Goal: Task Accomplishment & Management: Complete application form

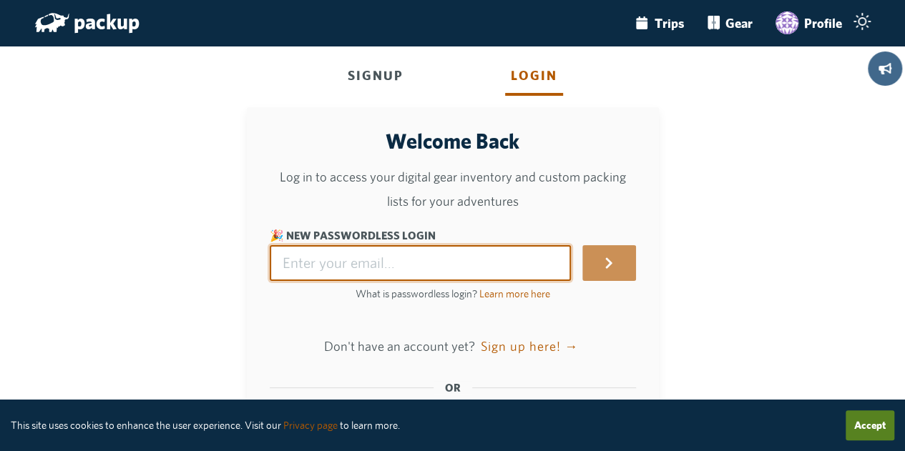
click at [322, 265] on input "🎉 New Passwordless Login" at bounding box center [421, 263] width 302 height 36
type input "[PERSON_NAME][EMAIL_ADDRESS][DOMAIN_NAME]"
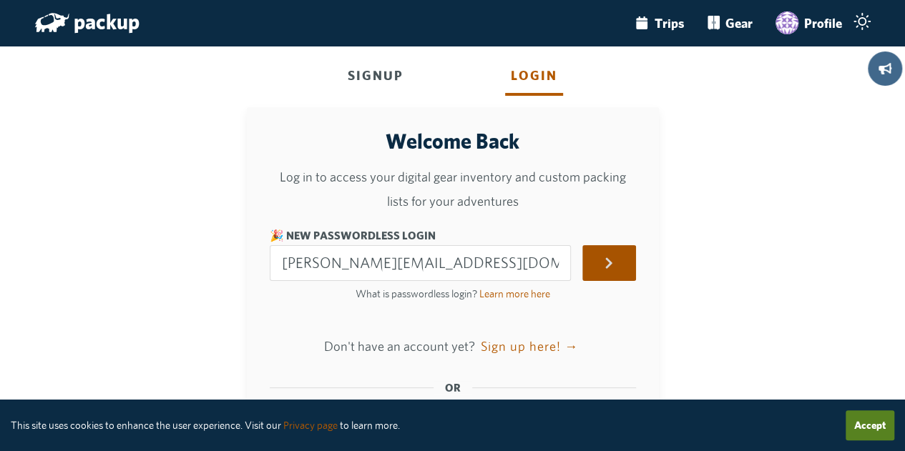
click at [625, 254] on button "submit" at bounding box center [608, 263] width 53 height 36
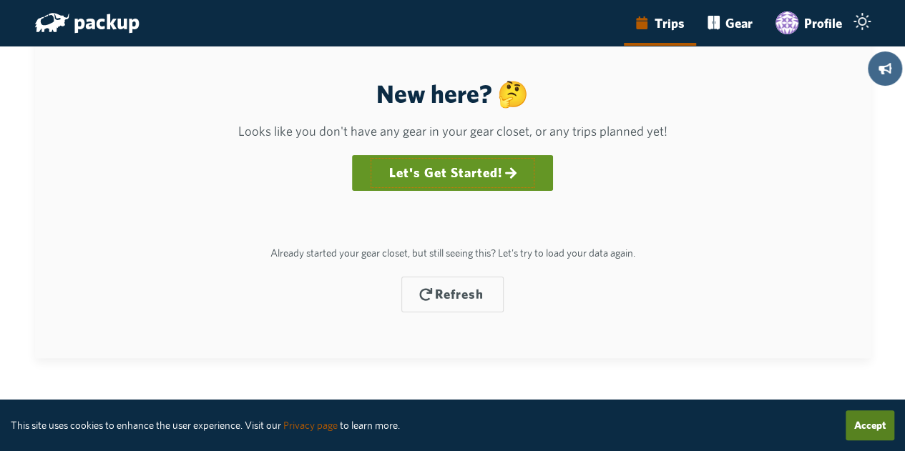
click at [459, 168] on link "Let's Get Started!" at bounding box center [452, 172] width 164 height 31
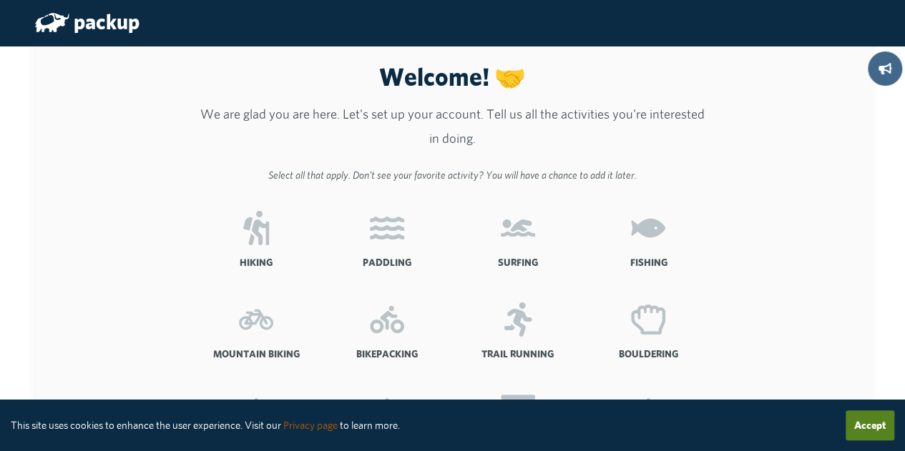
click at [266, 237] on icon at bounding box center [256, 228] width 26 height 34
click at [0, 0] on input "Hiking" at bounding box center [0, 0] width 0 height 0
click at [652, 224] on icon at bounding box center [648, 227] width 34 height 19
click at [0, 0] on input "Fishing" at bounding box center [0, 0] width 0 height 0
click at [655, 323] on icon at bounding box center [648, 320] width 34 height 34
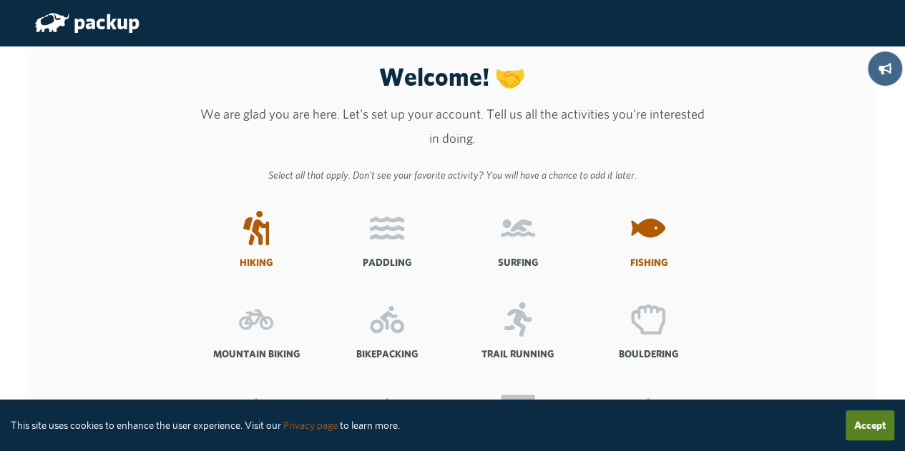
click at [0, 0] on input "Bouldering" at bounding box center [0, 0] width 0 height 0
click at [542, 323] on label "Trail Running" at bounding box center [517, 337] width 119 height 92
click at [0, 0] on input "Trail Running" at bounding box center [0, 0] width 0 height 0
click at [392, 330] on icon at bounding box center [387, 319] width 34 height 27
click at [0, 0] on input "Bikepacking" at bounding box center [0, 0] width 0 height 0
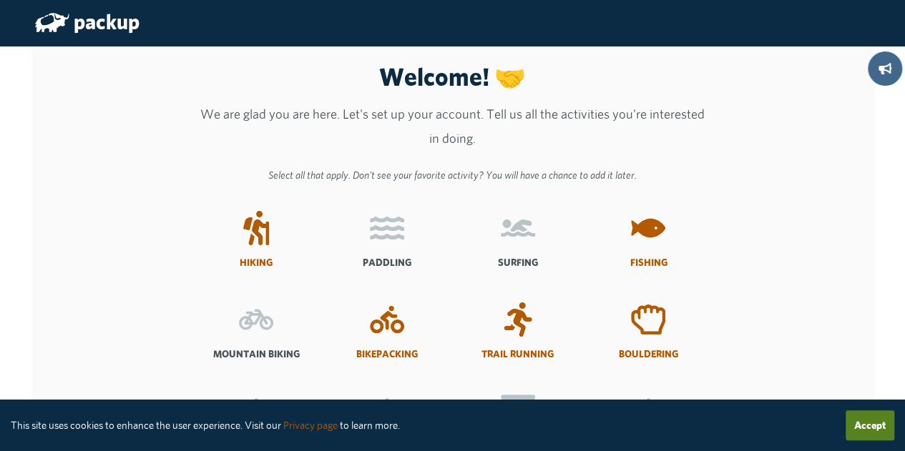
click at [257, 330] on icon at bounding box center [256, 320] width 34 height 34
click at [0, 0] on input "Mountain Biking" at bounding box center [0, 0] width 0 height 0
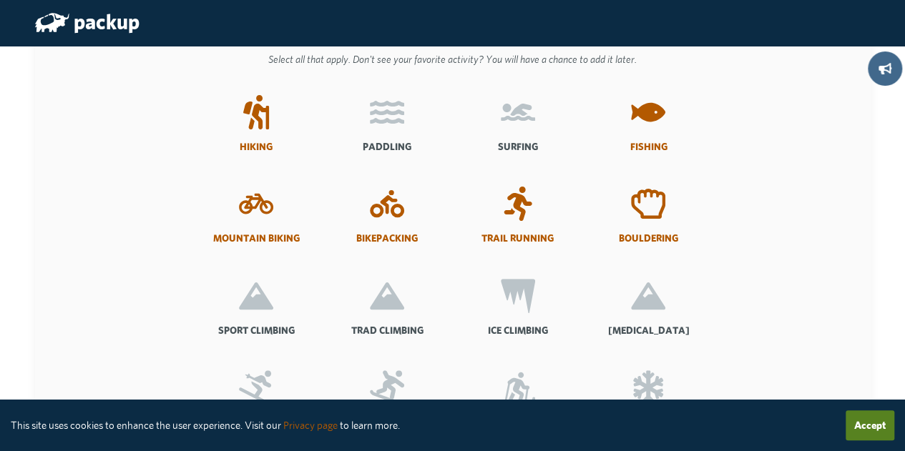
scroll to position [217, 0]
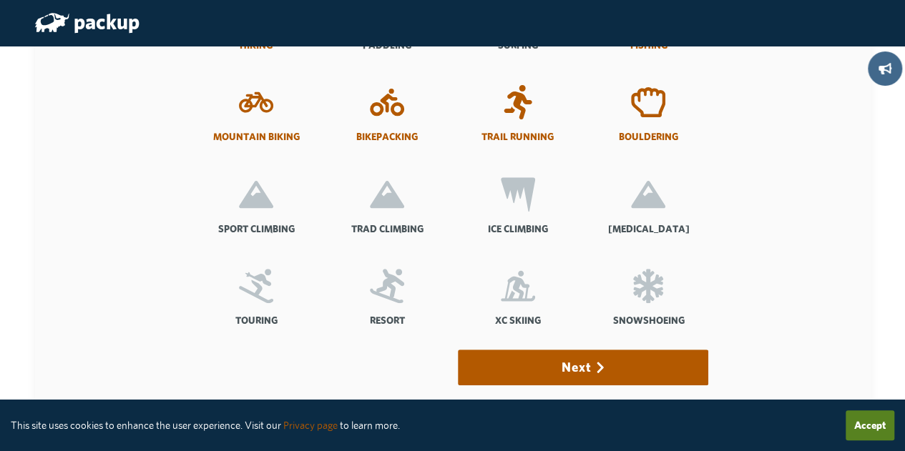
click at [264, 202] on icon at bounding box center [256, 194] width 34 height 27
click at [0, 0] on input "Sport Climbing" at bounding box center [0, 0] width 0 height 0
click at [389, 205] on icon at bounding box center [387, 194] width 34 height 27
click at [0, 0] on input "Trad Climbing" at bounding box center [0, 0] width 0 height 0
click at [254, 292] on icon at bounding box center [256, 286] width 34 height 34
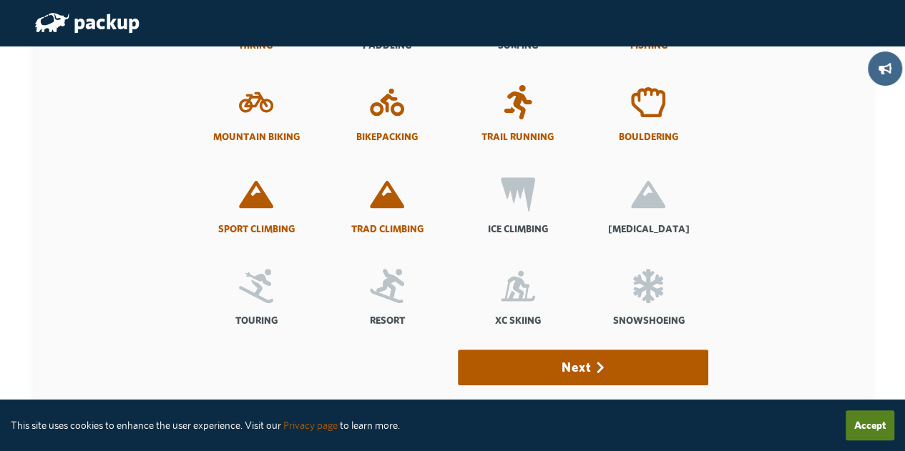
click at [0, 0] on input "Touring" at bounding box center [0, 0] width 0 height 0
click at [398, 278] on icon at bounding box center [387, 286] width 34 height 34
click at [0, 0] on input "Resort" at bounding box center [0, 0] width 0 height 0
click at [645, 303] on icon at bounding box center [648, 286] width 34 height 34
click at [0, 0] on input "Snowshoeing" at bounding box center [0, 0] width 0 height 0
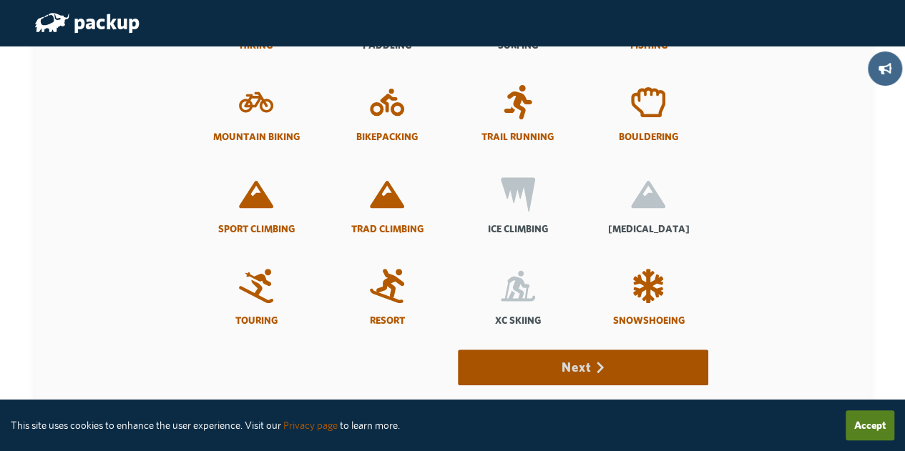
click at [594, 367] on button "Next" at bounding box center [583, 368] width 250 height 36
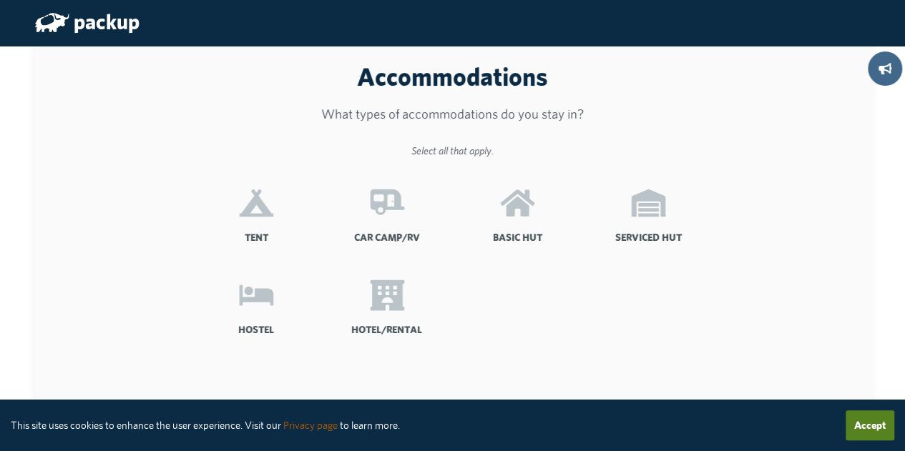
click at [252, 217] on icon at bounding box center [256, 203] width 34 height 27
click at [0, 0] on input "Tent" at bounding box center [0, 0] width 0 height 0
click at [397, 212] on icon at bounding box center [387, 203] width 34 height 34
click at [0, 0] on input "Car Camp/RV" at bounding box center [0, 0] width 0 height 0
click at [519, 209] on icon at bounding box center [518, 203] width 34 height 26
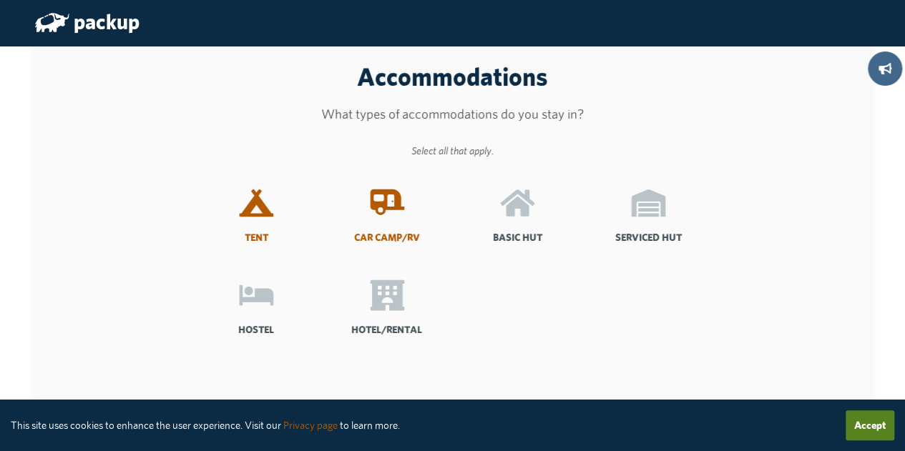
click at [0, 0] on input "Basic Hut" at bounding box center [0, 0] width 0 height 0
click at [662, 212] on icon at bounding box center [648, 203] width 34 height 34
click at [0, 0] on input "Serviced Hut" at bounding box center [0, 0] width 0 height 0
click at [260, 308] on icon at bounding box center [256, 295] width 34 height 34
click at [0, 0] on input "Hostel" at bounding box center [0, 0] width 0 height 0
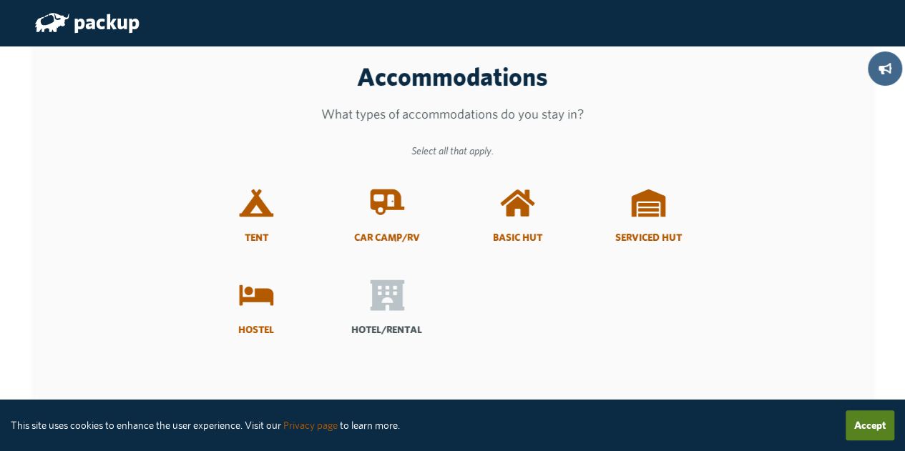
click at [392, 301] on icon at bounding box center [387, 295] width 34 height 34
click at [0, 0] on input "Hotel/Rental" at bounding box center [0, 0] width 0 height 0
click at [855, 417] on button "Accept" at bounding box center [869, 425] width 49 height 30
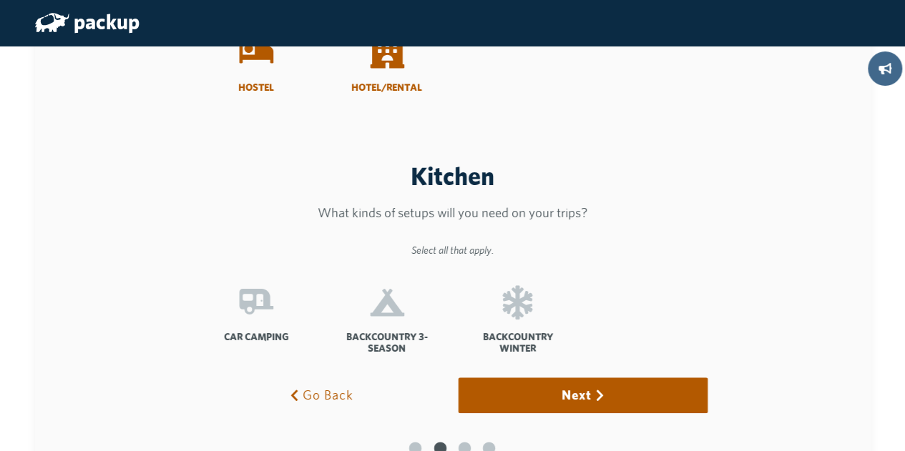
scroll to position [245, 0]
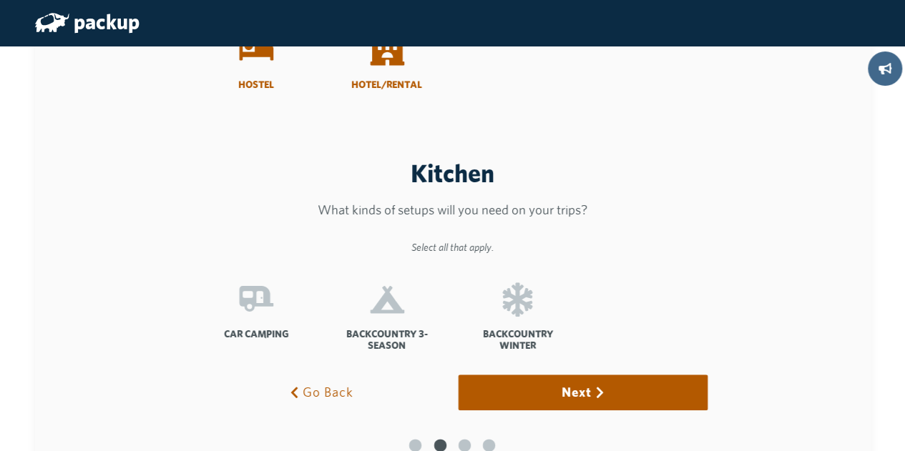
click at [255, 313] on icon at bounding box center [256, 299] width 34 height 34
click at [0, 0] on input "Car Camping" at bounding box center [0, 0] width 0 height 0
click at [395, 310] on icon at bounding box center [387, 299] width 34 height 34
click at [0, 0] on input "Backcountry 3-Season" at bounding box center [0, 0] width 0 height 0
click at [523, 297] on icon at bounding box center [518, 299] width 30 height 34
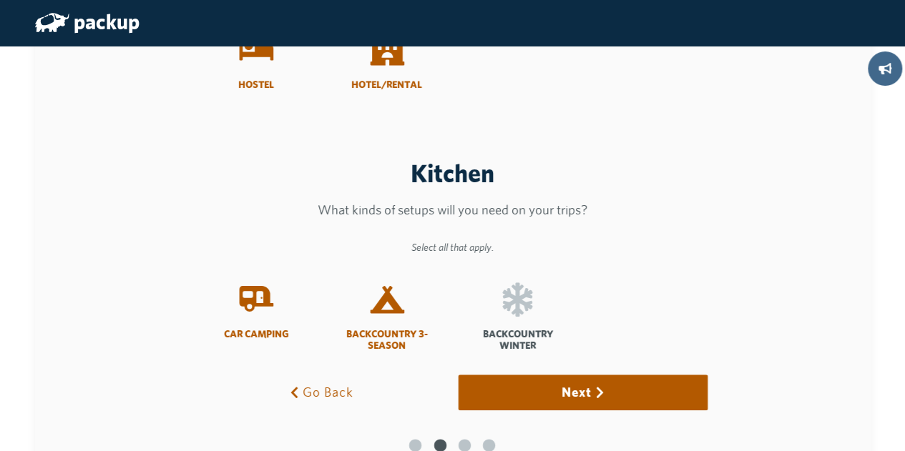
click at [0, 0] on input "Backcountry Winter" at bounding box center [0, 0] width 0 height 0
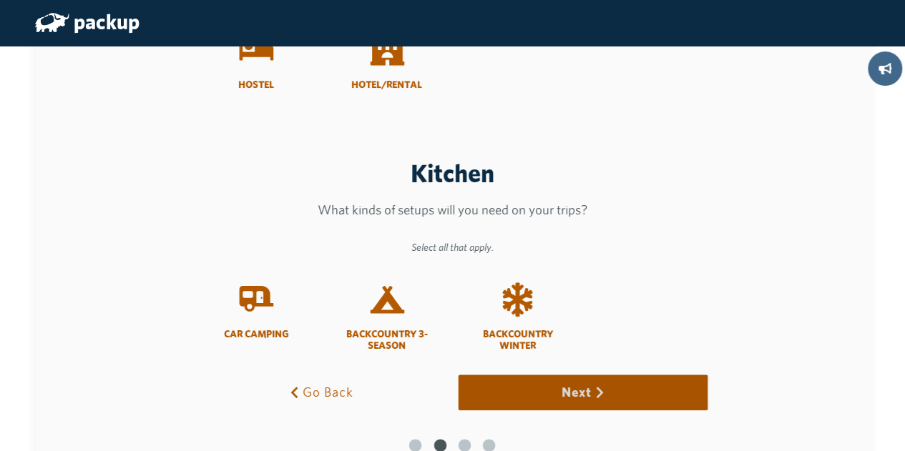
click at [602, 393] on icon "button" at bounding box center [600, 392] width 13 height 13
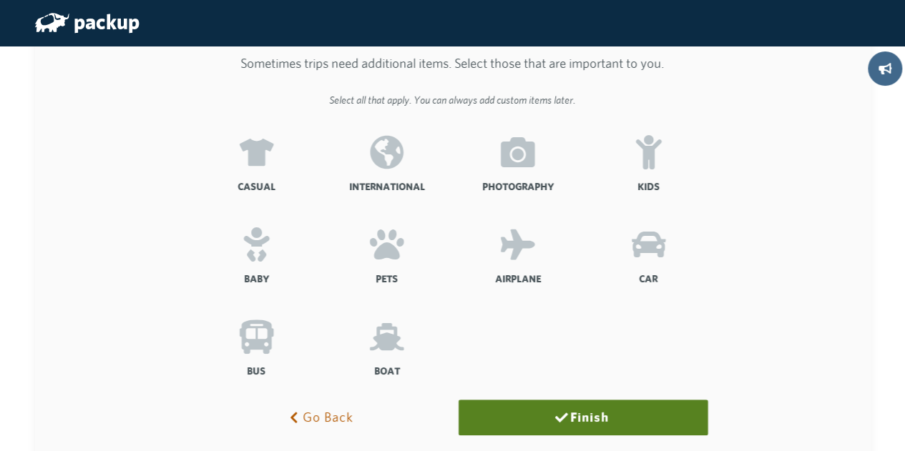
scroll to position [61, 0]
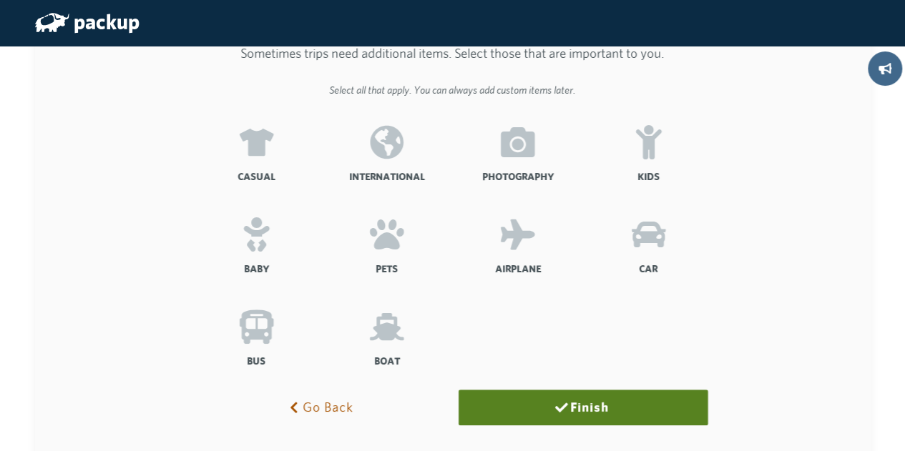
click at [334, 406] on button "Go Back" at bounding box center [322, 408] width 250 height 36
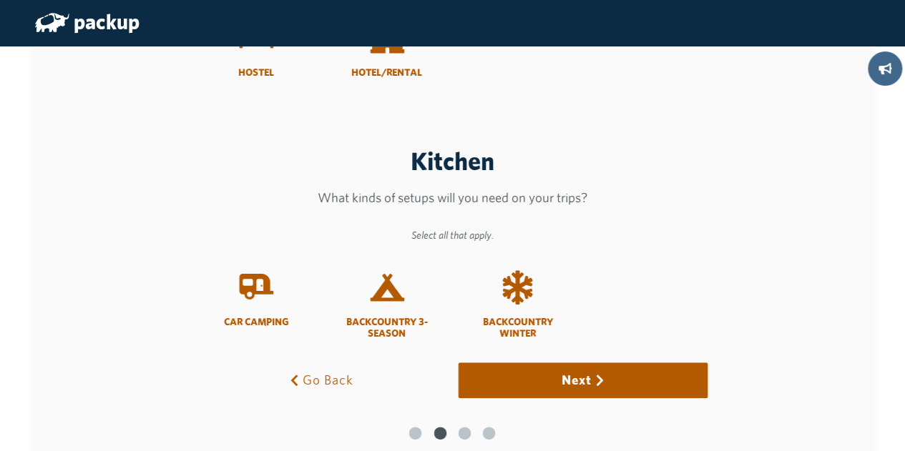
scroll to position [292, 0]
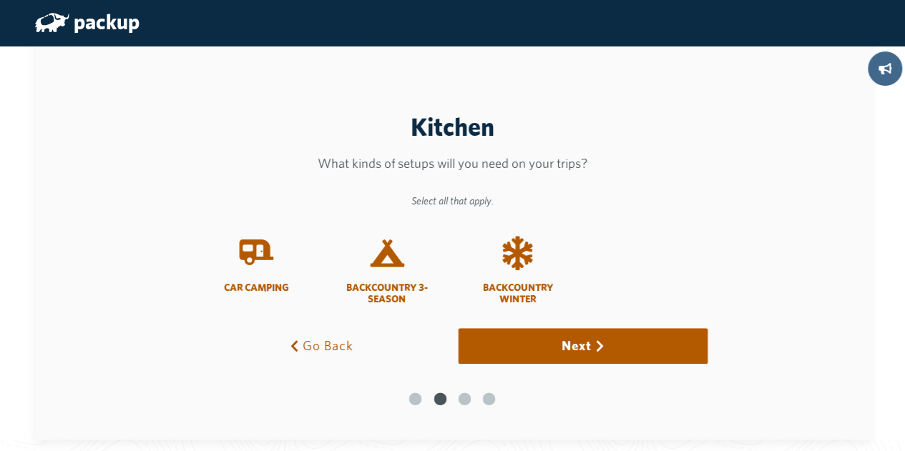
click at [333, 343] on button "Go Back" at bounding box center [322, 346] width 250 height 36
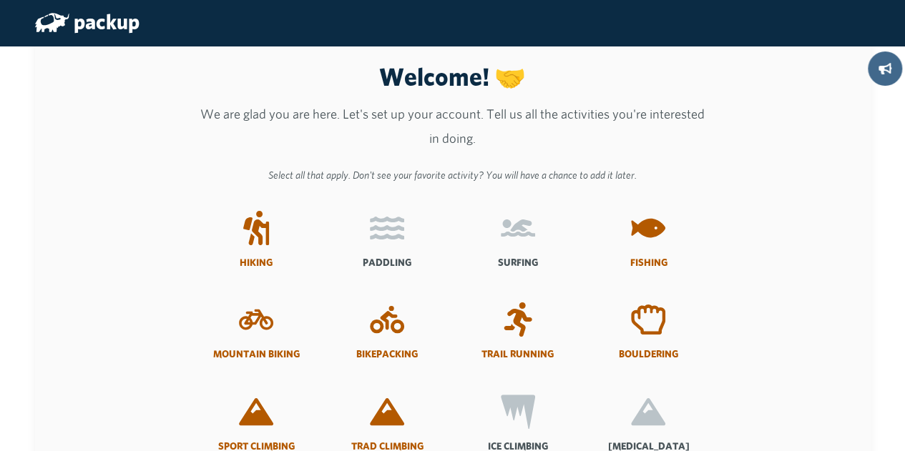
scroll to position [16, 0]
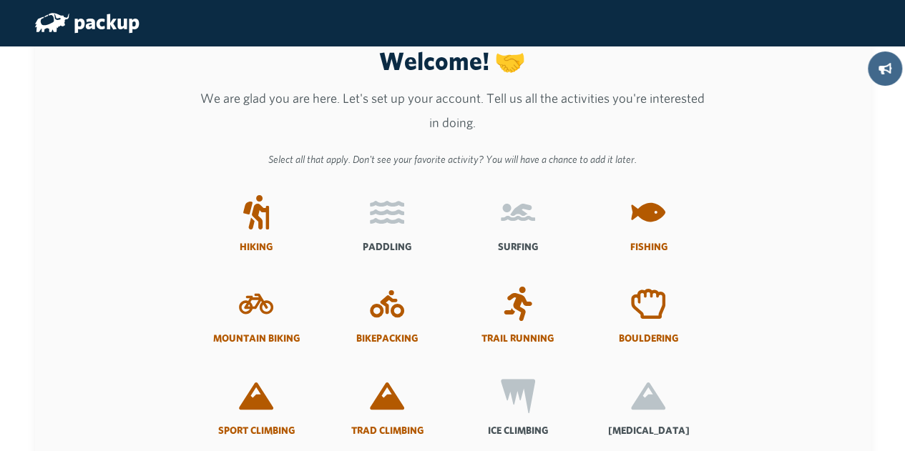
click at [389, 218] on icon at bounding box center [387, 212] width 34 height 34
click at [0, 0] on input "Paddling" at bounding box center [0, 0] width 0 height 0
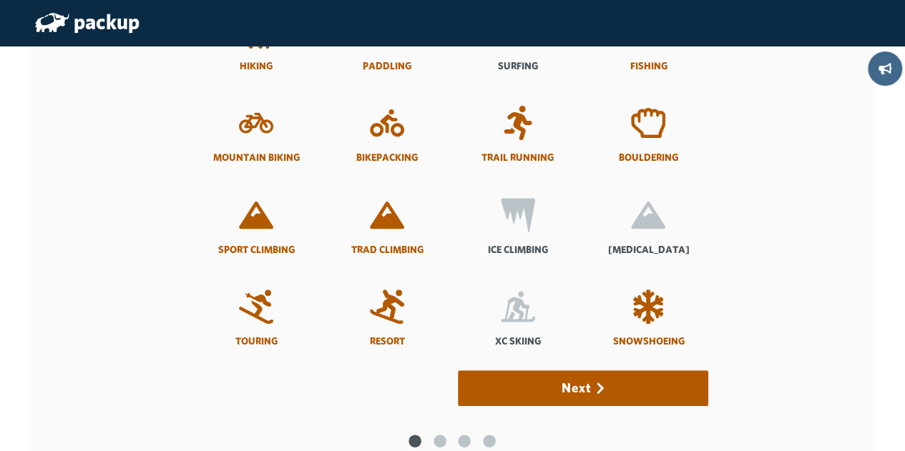
scroll to position [197, 0]
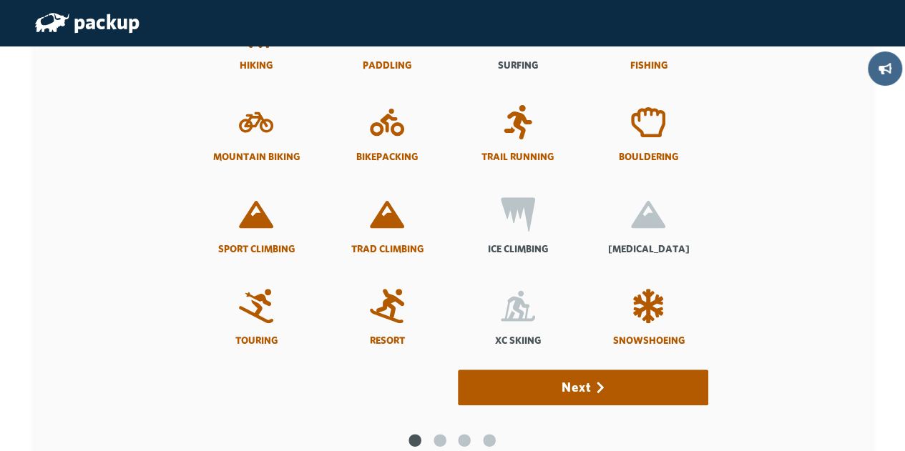
click at [528, 313] on icon at bounding box center [518, 306] width 34 height 31
click at [0, 0] on input "XC Skiing" at bounding box center [0, 0] width 0 height 0
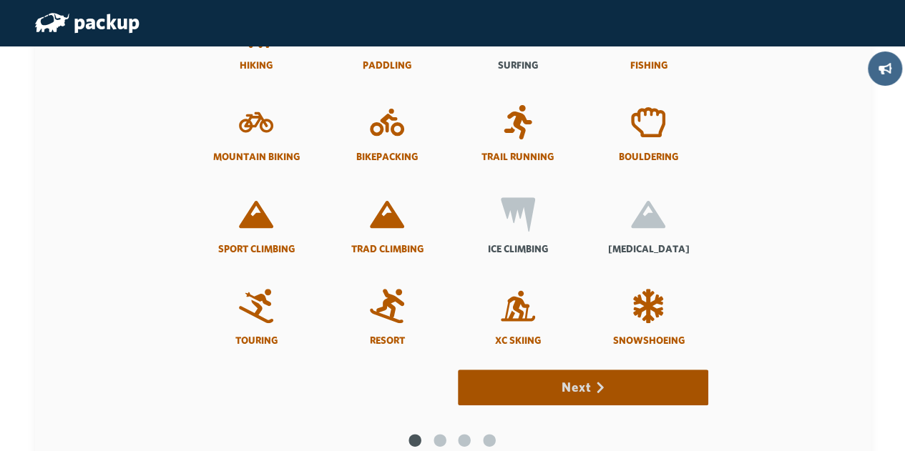
click at [615, 388] on button "Next" at bounding box center [583, 388] width 250 height 36
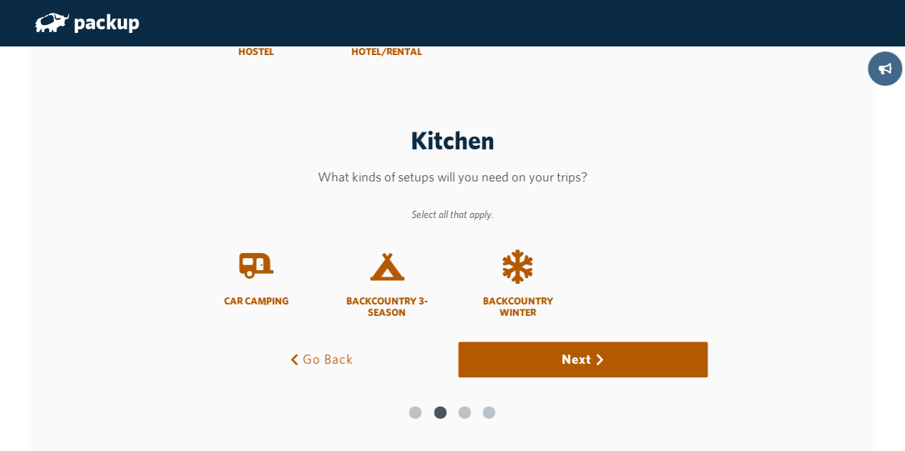
scroll to position [328, 0]
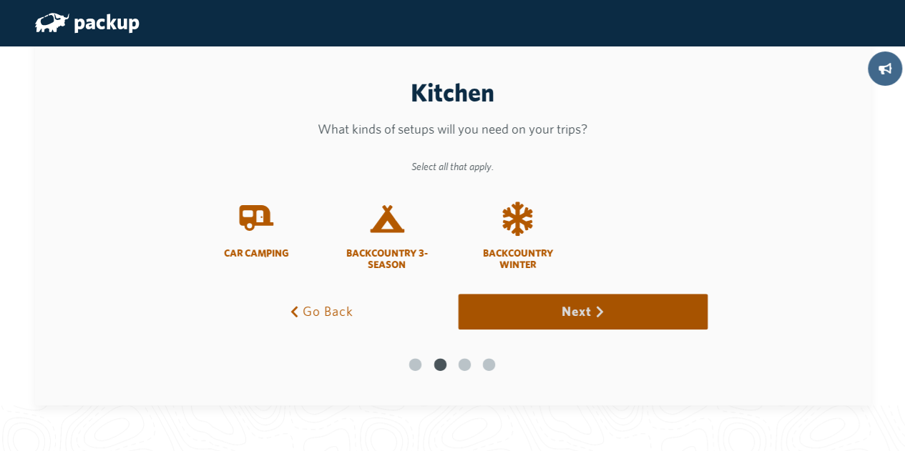
click at [596, 314] on button "Next" at bounding box center [583, 312] width 250 height 36
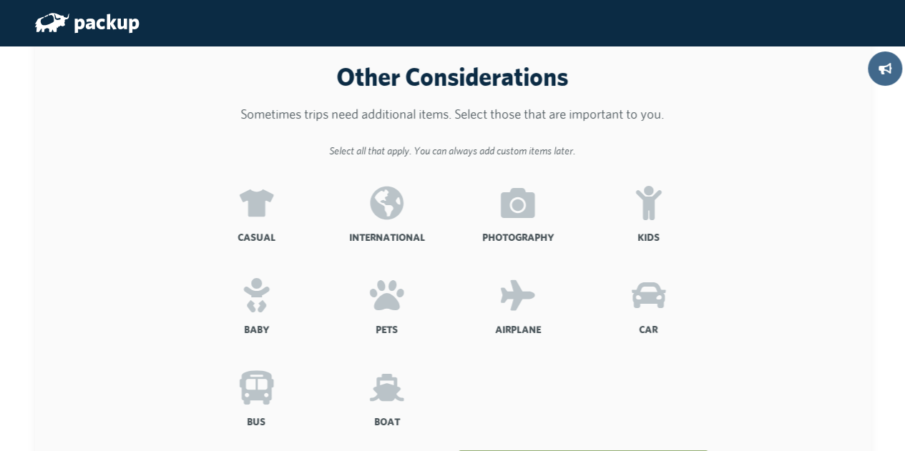
click at [263, 205] on icon at bounding box center [256, 203] width 34 height 27
click at [0, 0] on input "Casual" at bounding box center [0, 0] width 0 height 0
click at [533, 201] on icon at bounding box center [518, 203] width 34 height 30
click at [0, 0] on input "Photography" at bounding box center [0, 0] width 0 height 0
click at [658, 197] on icon at bounding box center [648, 203] width 26 height 34
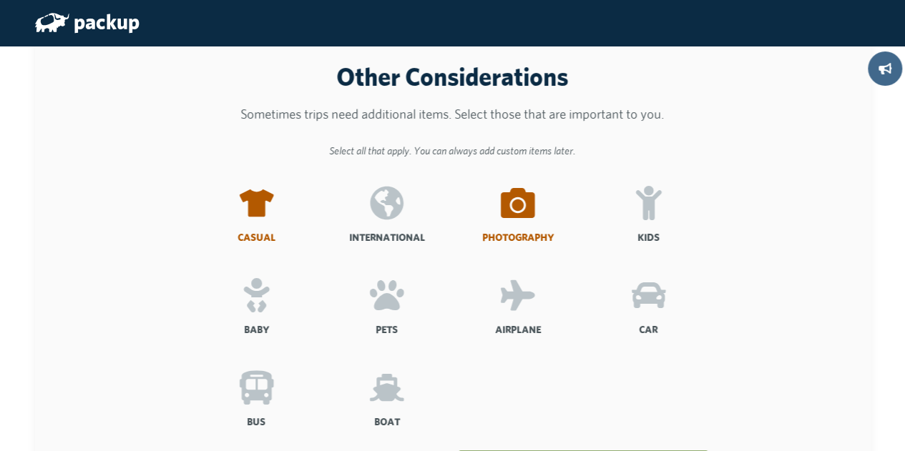
click at [0, 0] on input "Kids" at bounding box center [0, 0] width 0 height 0
click at [269, 398] on icon at bounding box center [256, 387] width 34 height 34
click at [0, 0] on input "Bus" at bounding box center [0, 0] width 0 height 0
click at [395, 394] on icon at bounding box center [387, 386] width 34 height 27
click at [0, 0] on input "Boat" at bounding box center [0, 0] width 0 height 0
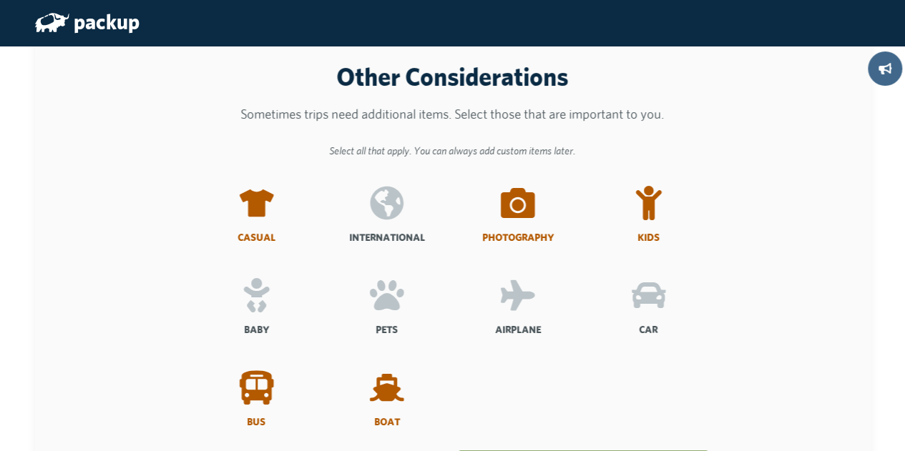
click at [662, 308] on icon at bounding box center [648, 295] width 34 height 34
click at [0, 0] on input "Car" at bounding box center [0, 0] width 0 height 0
click at [528, 302] on icon at bounding box center [518, 295] width 34 height 34
click at [0, 0] on input "Airplane" at bounding box center [0, 0] width 0 height 0
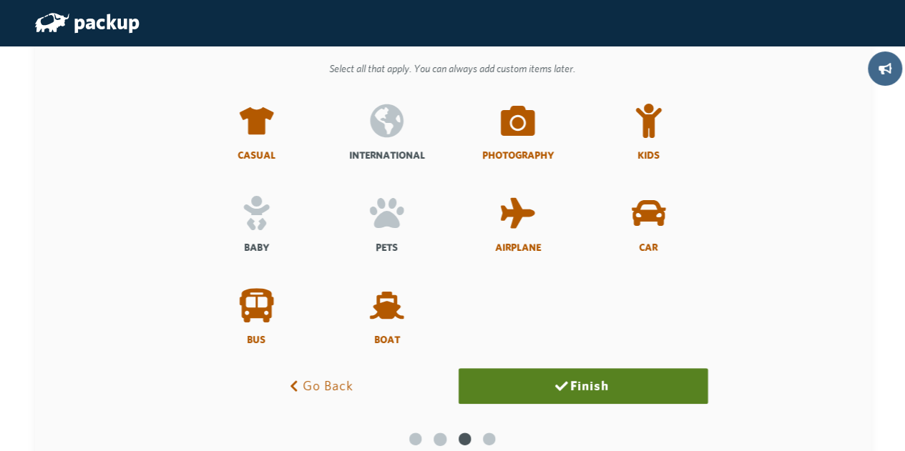
scroll to position [83, 0]
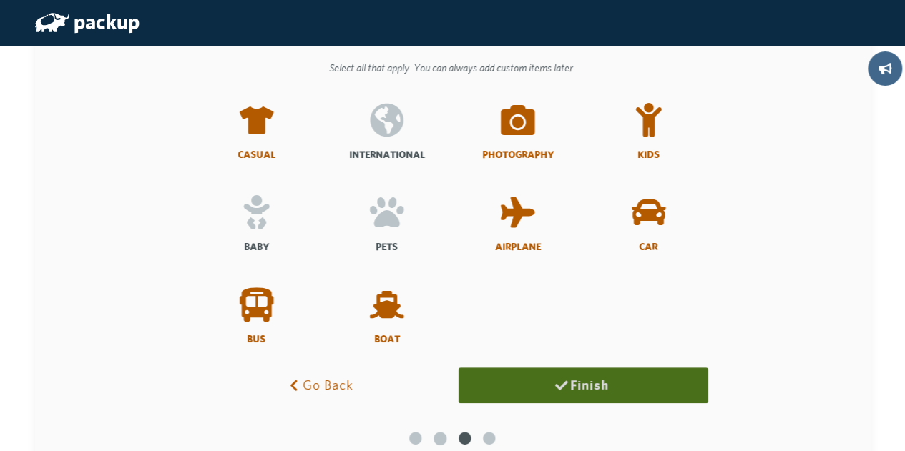
click at [593, 385] on button "Finish" at bounding box center [583, 386] width 250 height 36
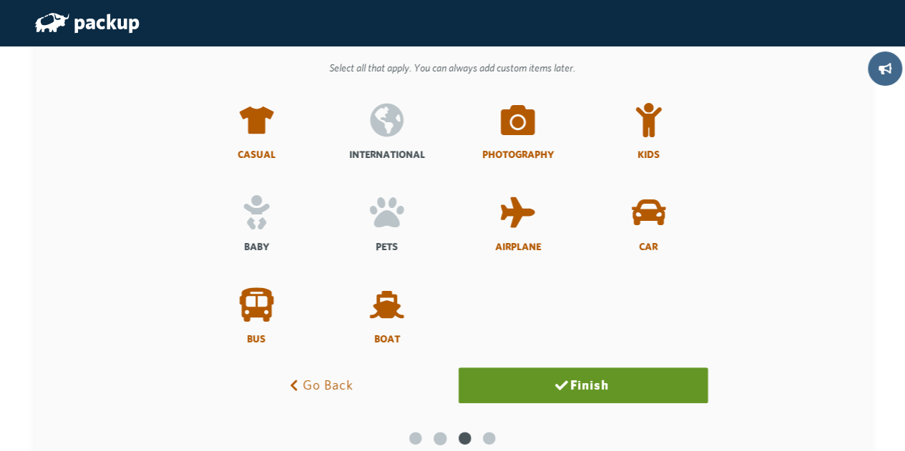
scroll to position [0, 0]
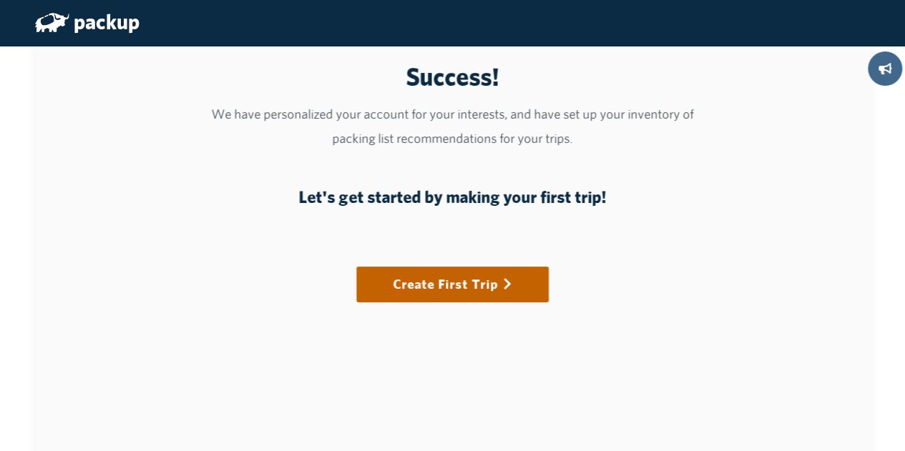
click at [467, 285] on link "Create First Trip" at bounding box center [452, 284] width 157 height 31
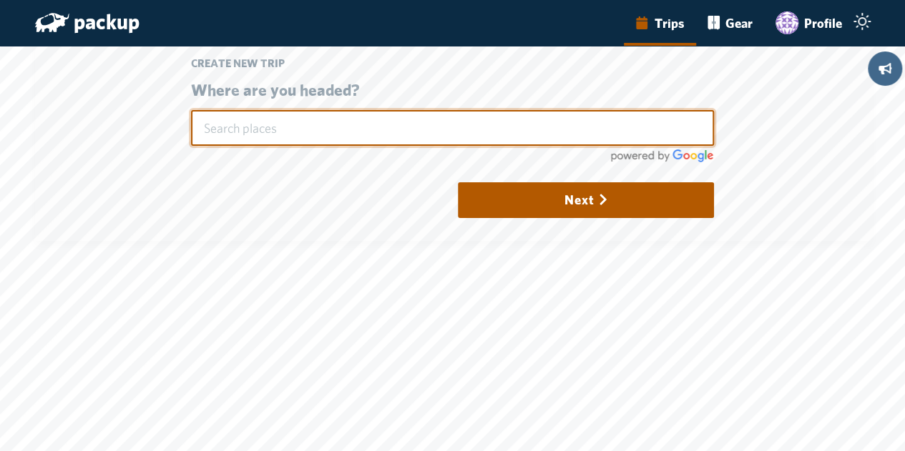
click at [255, 122] on input "text" at bounding box center [452, 128] width 523 height 36
type input "A"
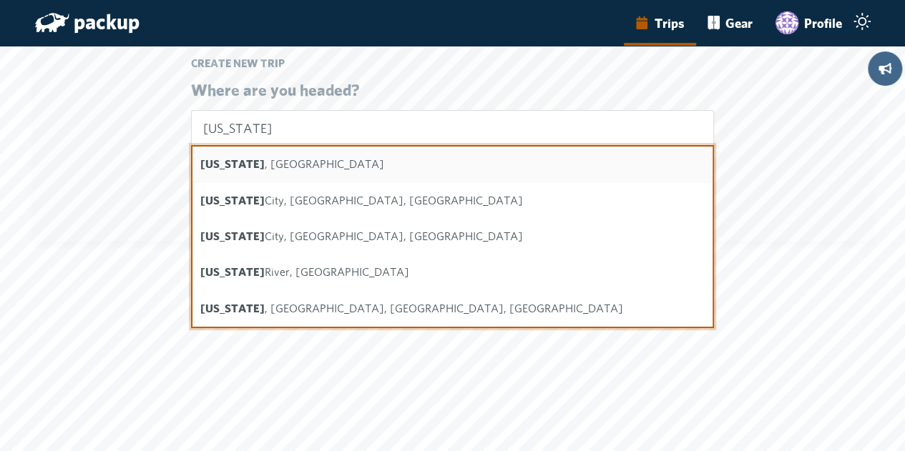
click at [226, 169] on b "Arkansas" at bounding box center [232, 164] width 64 height 14
type input "Arkansas, USA"
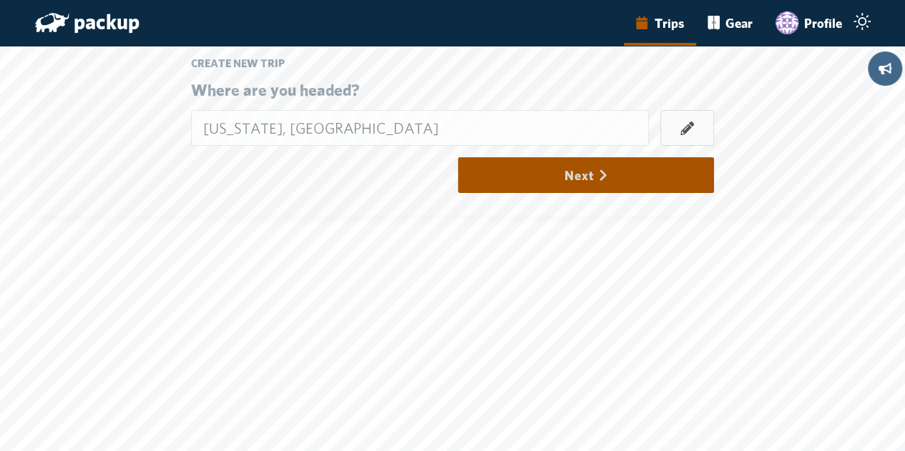
click at [618, 169] on button "Next" at bounding box center [585, 175] width 255 height 36
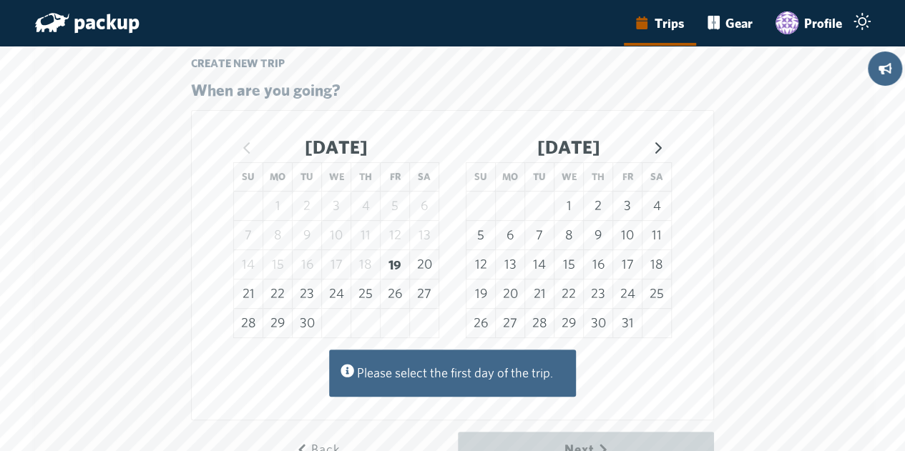
scroll to position [83, 0]
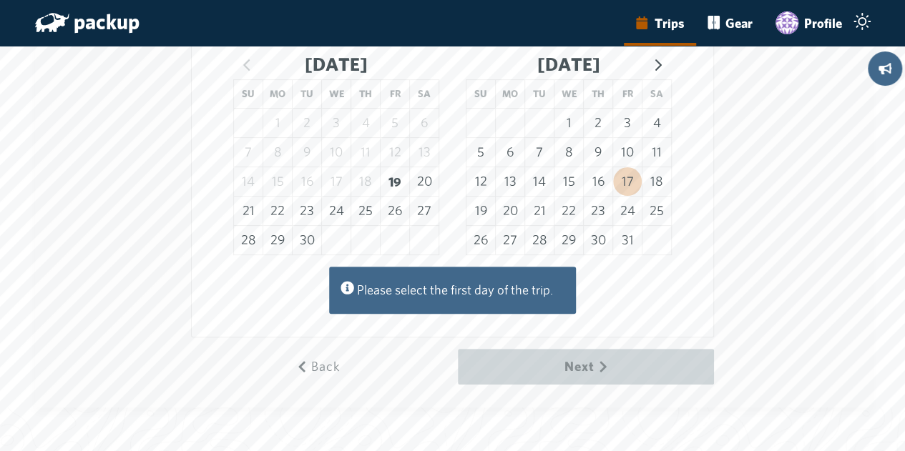
click at [631, 170] on button "17" at bounding box center [627, 181] width 29 height 29
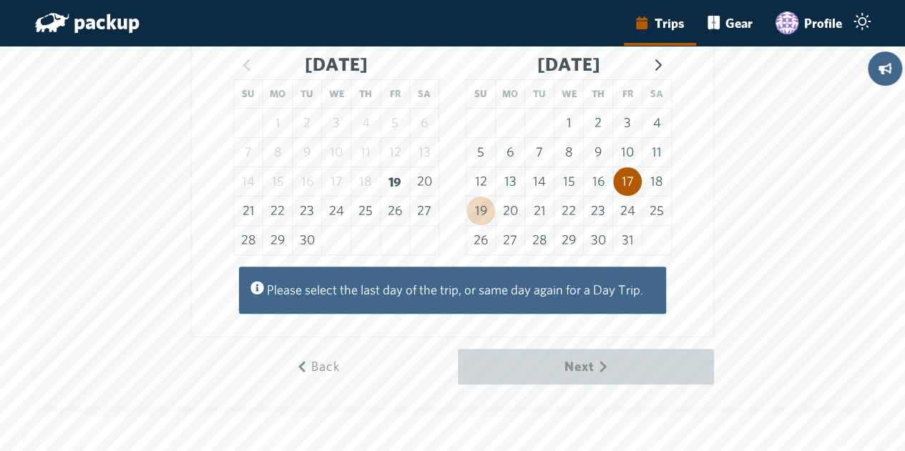
click at [481, 208] on button "19" at bounding box center [480, 211] width 29 height 29
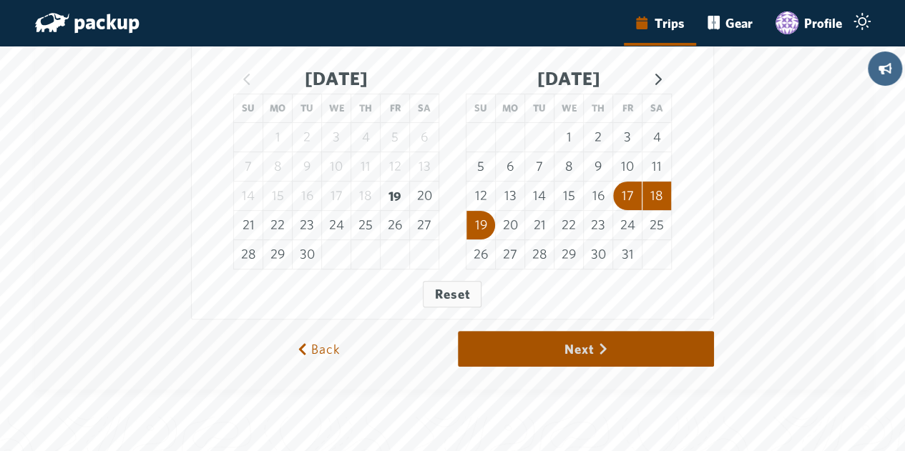
click at [582, 336] on button "Next" at bounding box center [585, 349] width 255 height 36
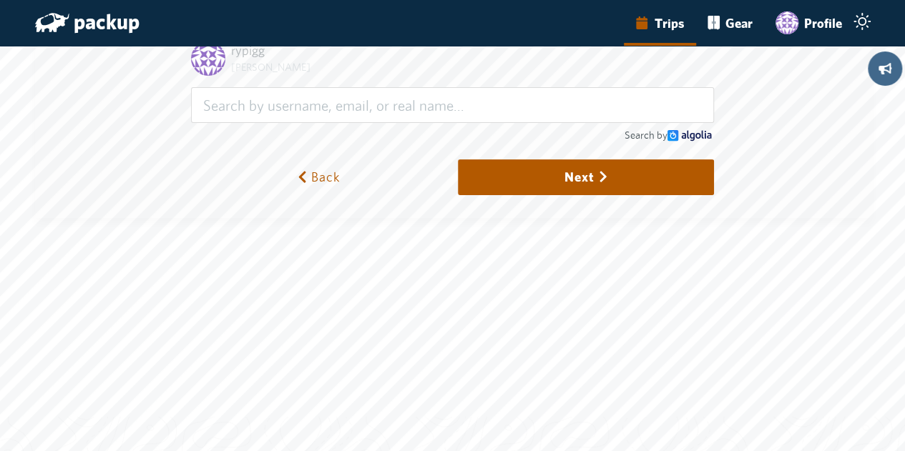
scroll to position [0, 0]
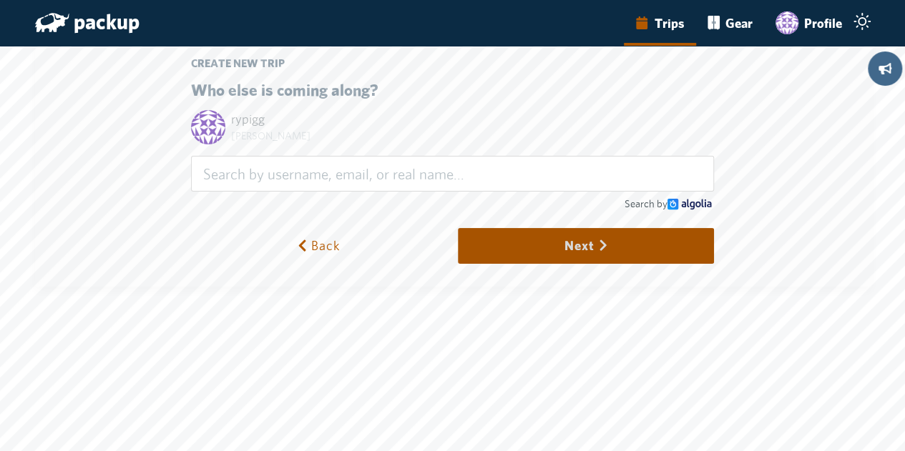
click at [609, 239] on icon "submit" at bounding box center [602, 245] width 13 height 13
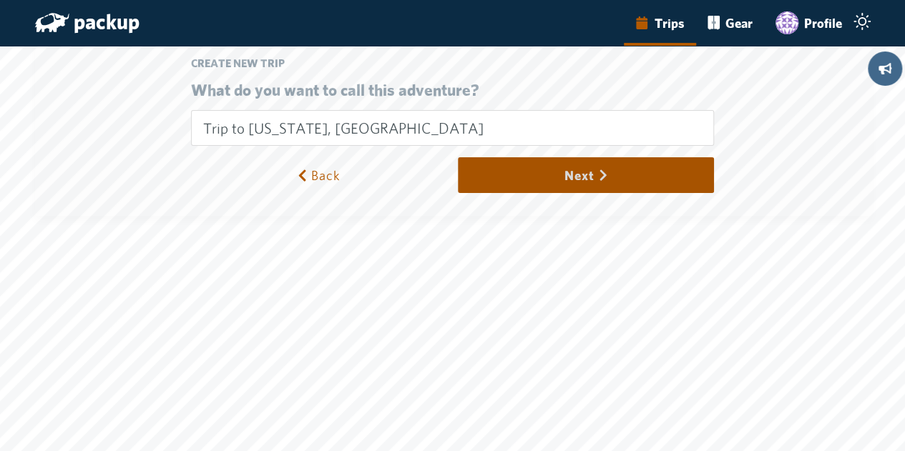
click at [572, 182] on button "Next" at bounding box center [585, 175] width 255 height 36
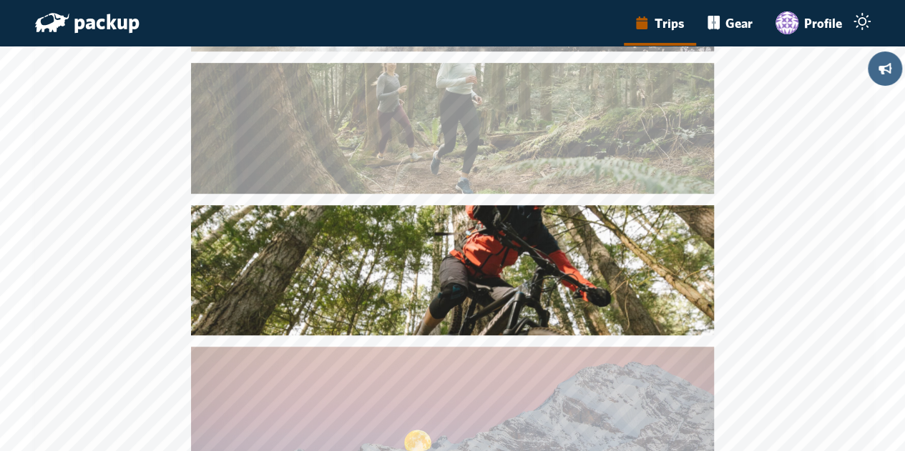
scroll to position [345, 0]
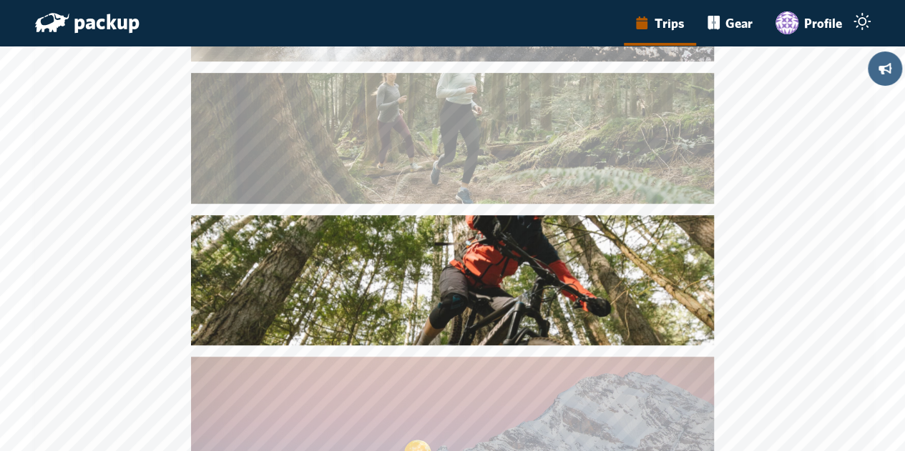
click at [483, 287] on img at bounding box center [452, 280] width 523 height 131
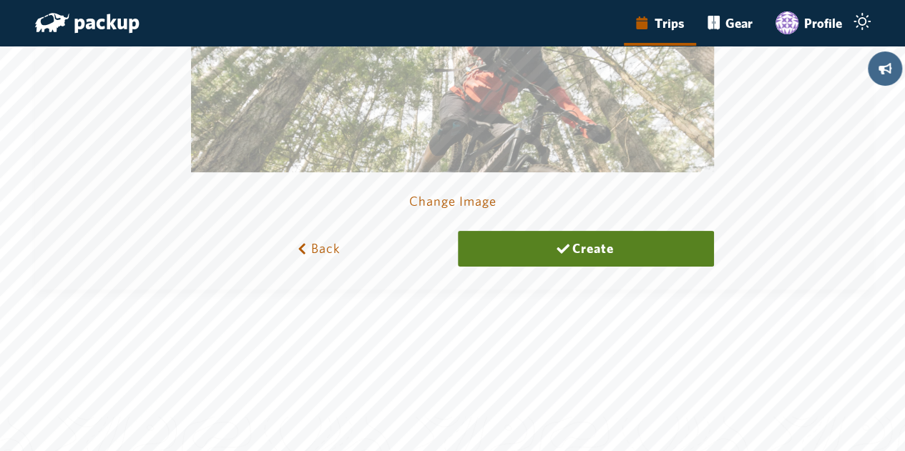
scroll to position [0, 0]
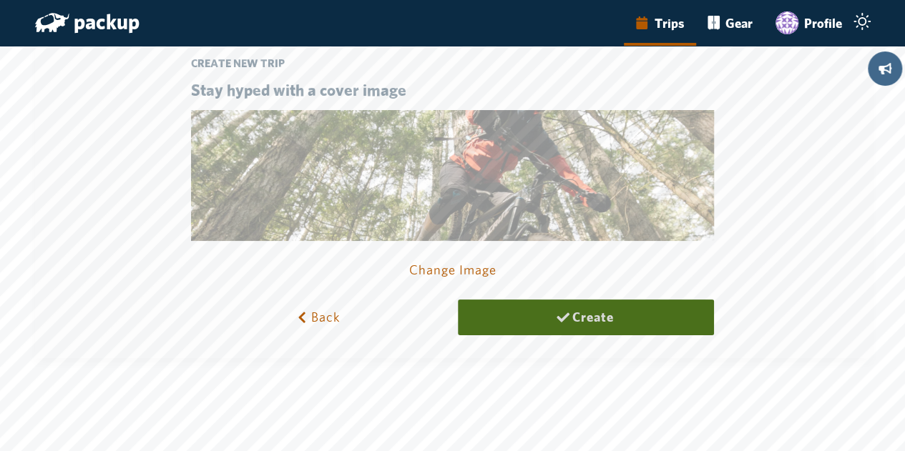
click at [604, 320] on button "Create" at bounding box center [585, 318] width 255 height 36
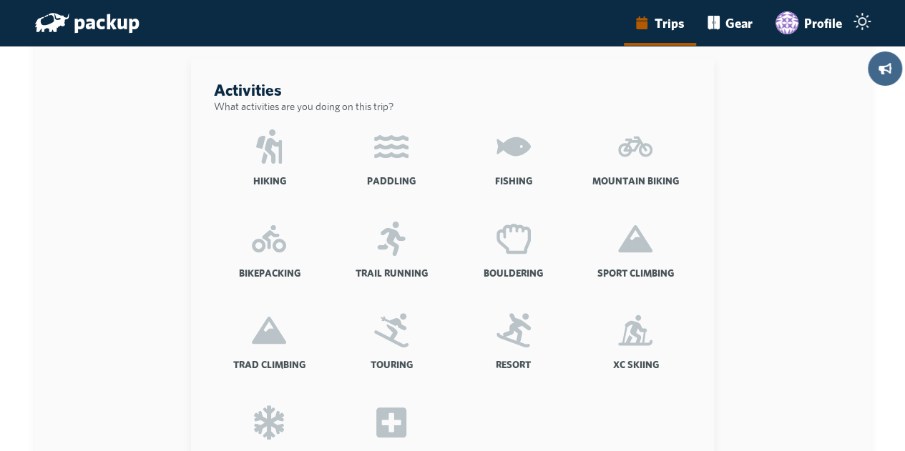
scroll to position [92, 0]
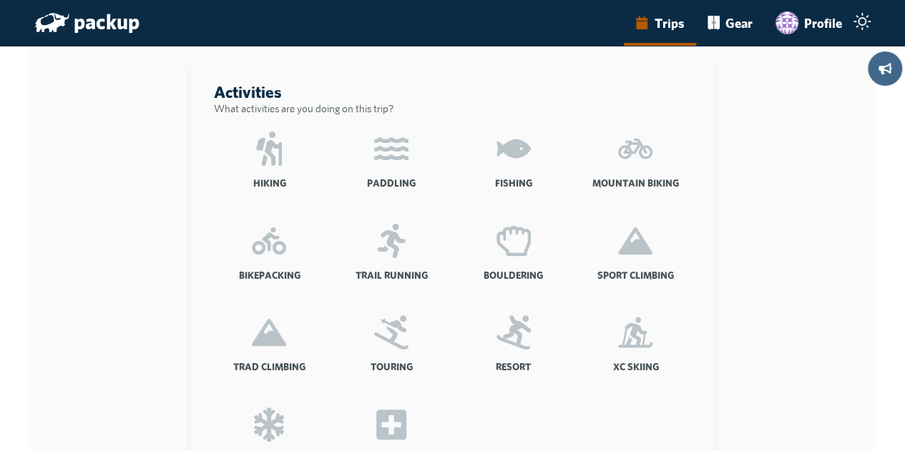
click at [642, 151] on icon at bounding box center [635, 149] width 34 height 21
click at [0, 0] on input "Mountain Biking" at bounding box center [0, 0] width 0 height 0
click at [649, 258] on icon at bounding box center [635, 241] width 34 height 34
click at [0, 0] on input "Sport Climbing" at bounding box center [0, 0] width 0 height 0
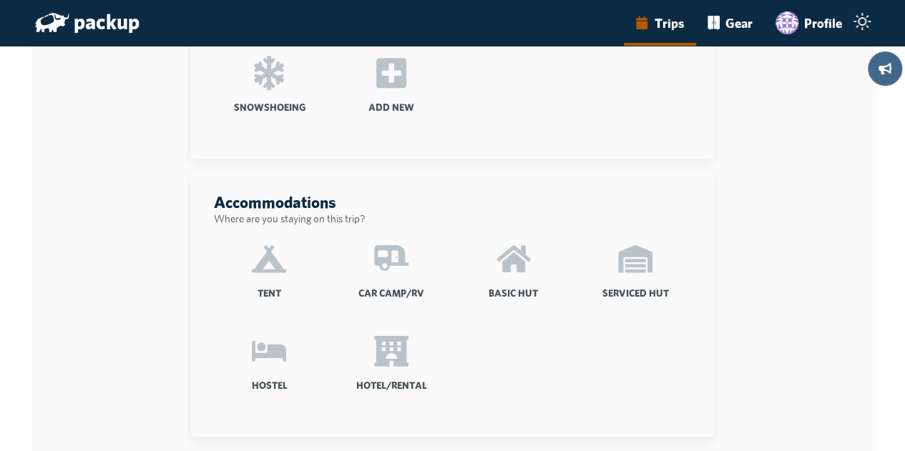
scroll to position [472, 0]
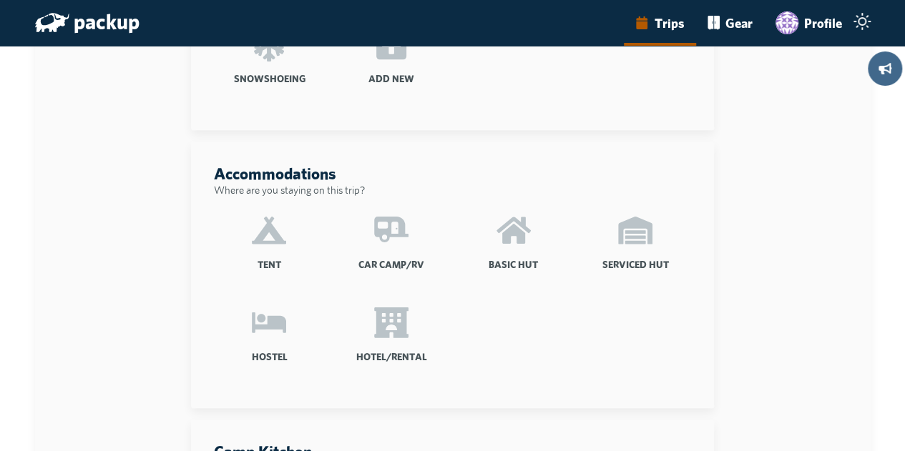
click at [263, 240] on icon at bounding box center [269, 230] width 34 height 27
click at [0, 0] on input "Tent" at bounding box center [0, 0] width 0 height 0
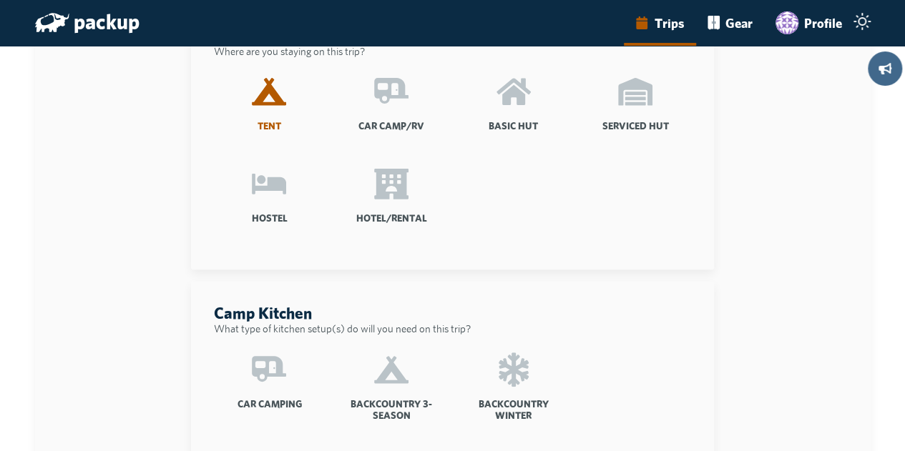
scroll to position [604, 0]
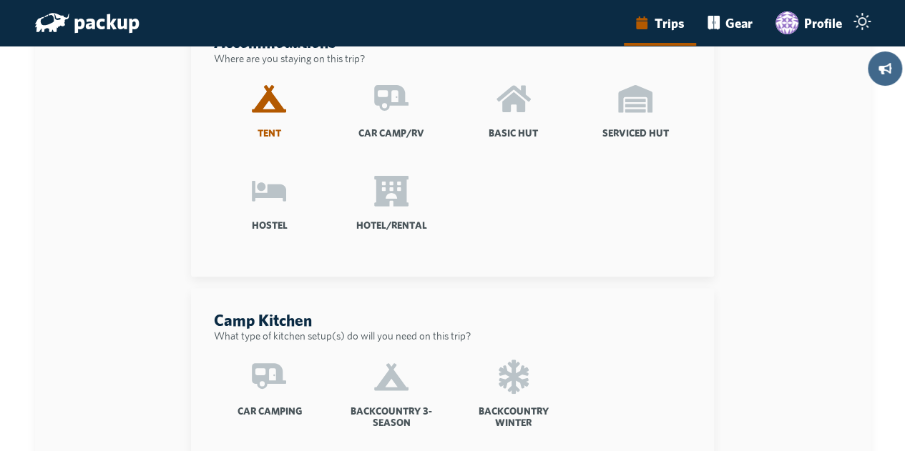
click at [271, 103] on icon at bounding box center [269, 98] width 34 height 27
click at [0, 0] on input "Tent" at bounding box center [0, 0] width 0 height 0
click at [271, 103] on icon at bounding box center [269, 98] width 34 height 27
click at [0, 0] on input "Tent" at bounding box center [0, 0] width 0 height 0
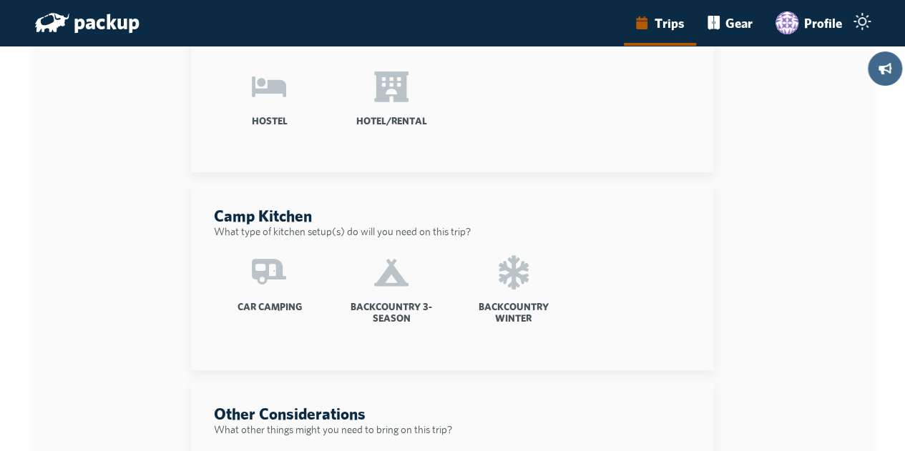
scroll to position [792, 0]
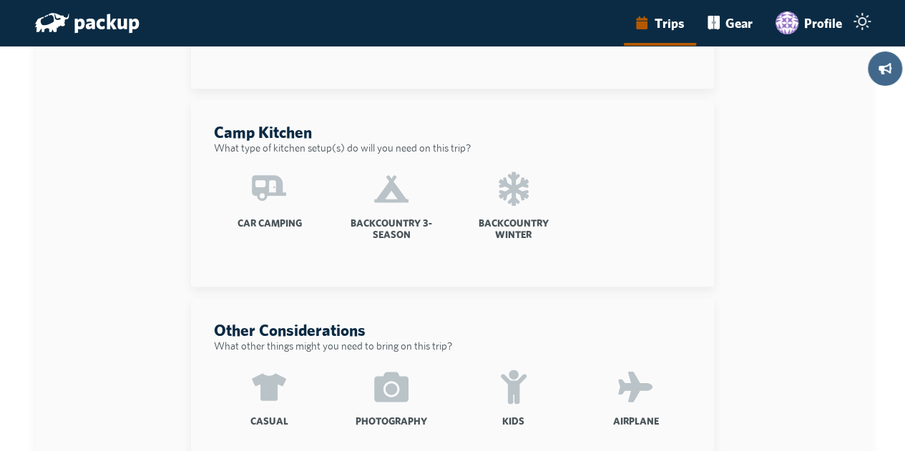
click at [260, 189] on icon at bounding box center [269, 188] width 34 height 26
click at [0, 0] on input "Car Camping" at bounding box center [0, 0] width 0 height 0
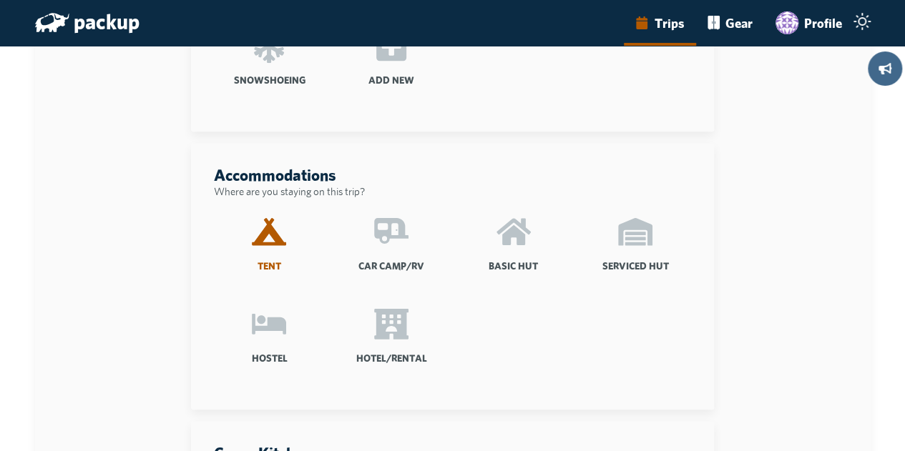
scroll to position [469, 0]
click at [390, 245] on icon at bounding box center [391, 233] width 34 height 26
click at [0, 0] on input "Car Camp/RV" at bounding box center [0, 0] width 0 height 0
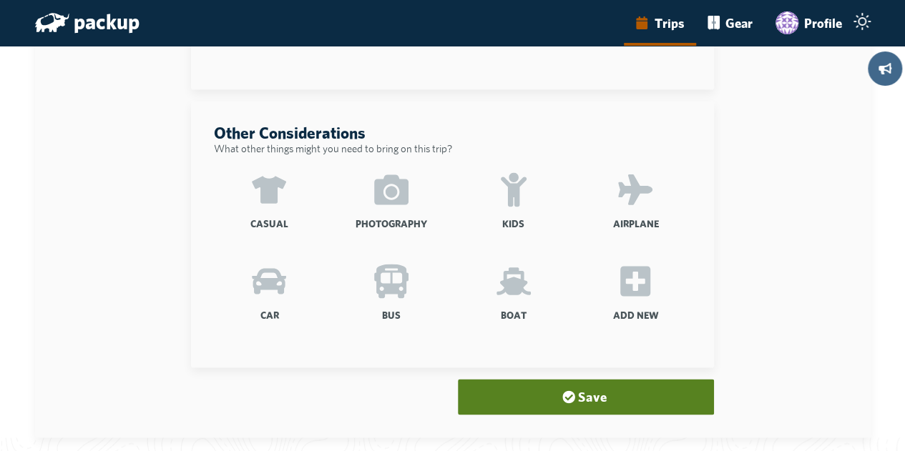
scroll to position [994, 0]
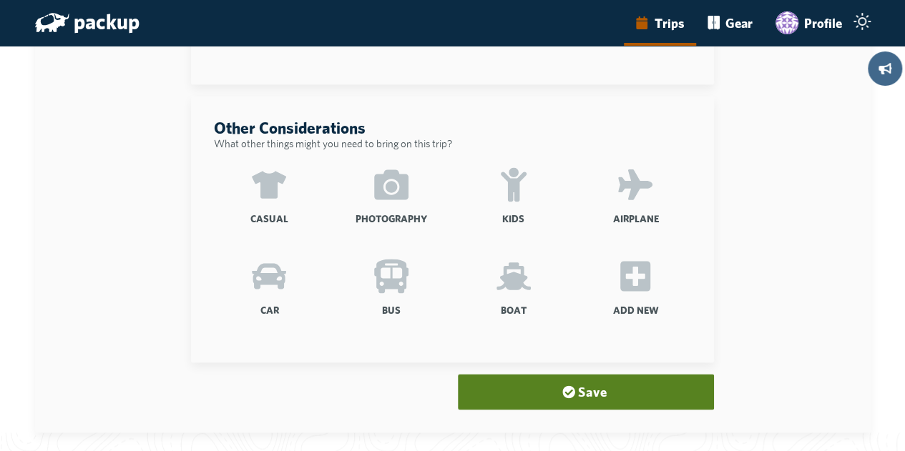
click at [410, 146] on small "What other things might you need to bring on this trip?" at bounding box center [333, 143] width 238 height 12
click at [407, 183] on icon at bounding box center [391, 184] width 34 height 30
click at [0, 0] on input "Photography" at bounding box center [0, 0] width 0 height 0
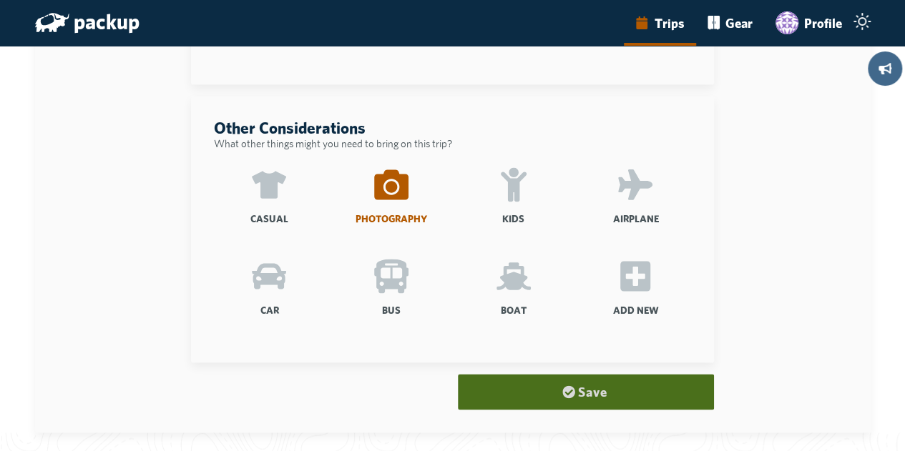
click at [562, 395] on button "Save" at bounding box center [585, 392] width 255 height 36
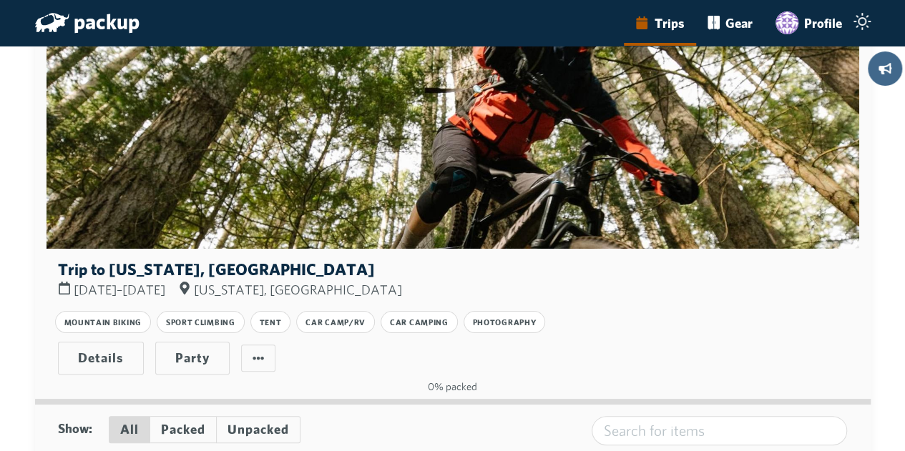
drag, startPoint x: 518, startPoint y: 121, endPoint x: 535, endPoint y: 131, distance: 19.9
click at [518, 121] on div at bounding box center [452, 147] width 812 height 203
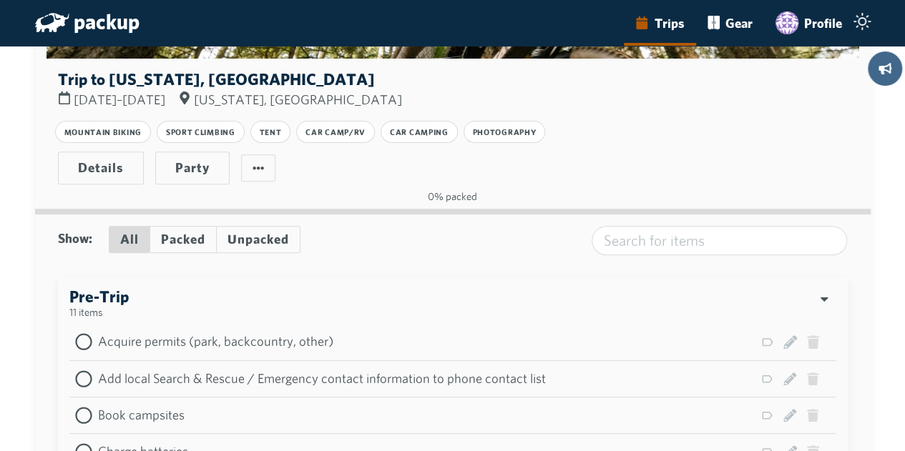
scroll to position [202, 0]
